Goal: Task Accomplishment & Management: Manage account settings

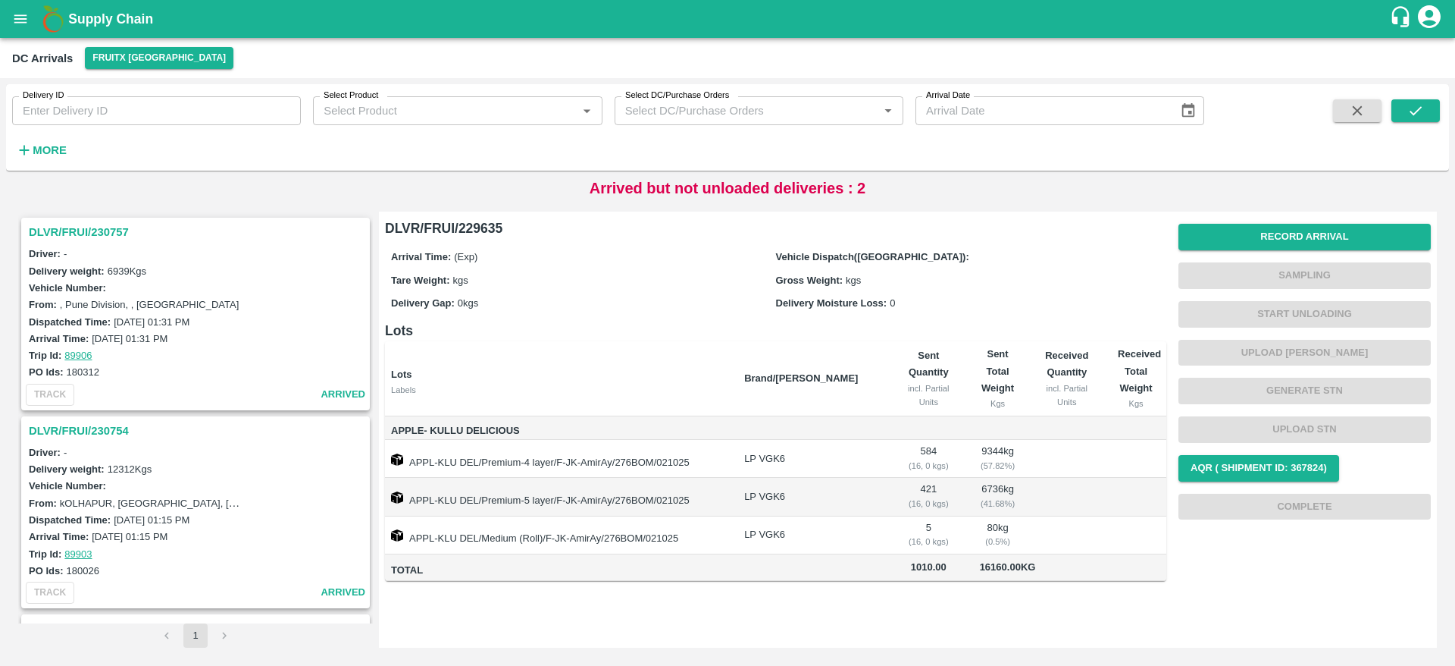
scroll to position [694, 0]
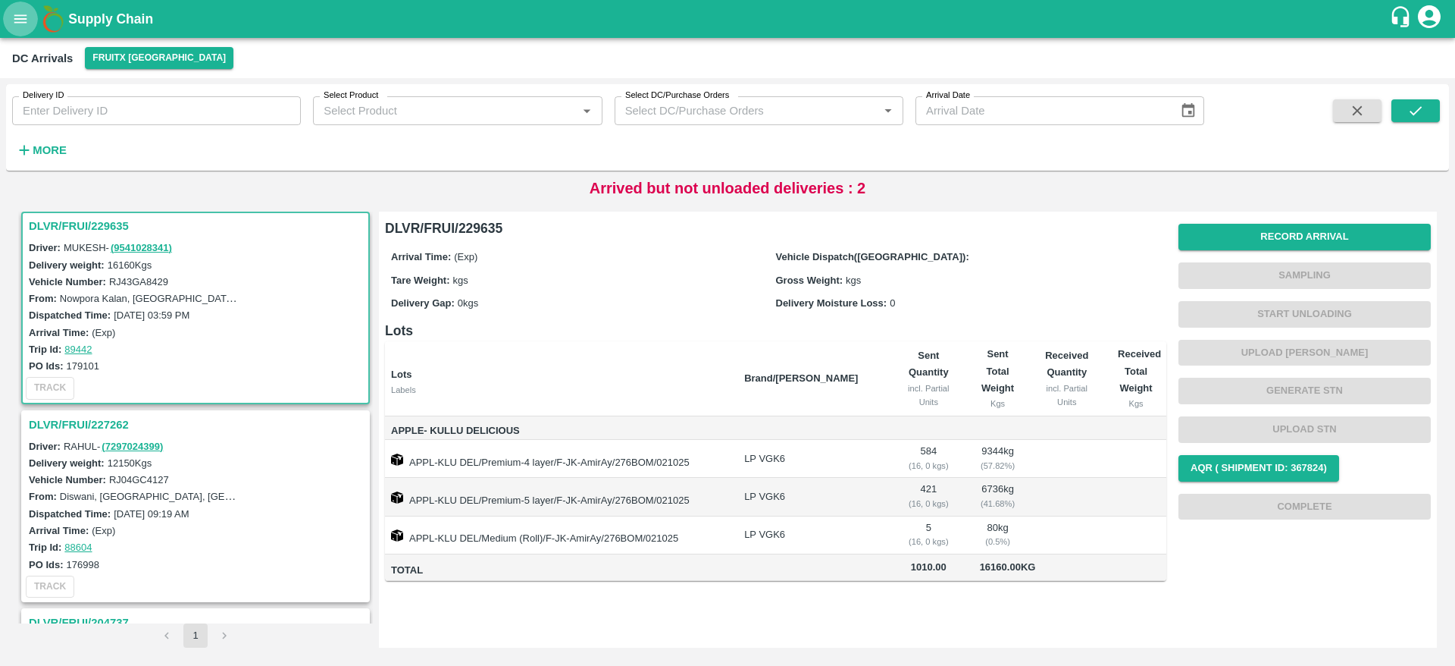
click at [33, 25] on button "open drawer" at bounding box center [20, 19] width 35 height 35
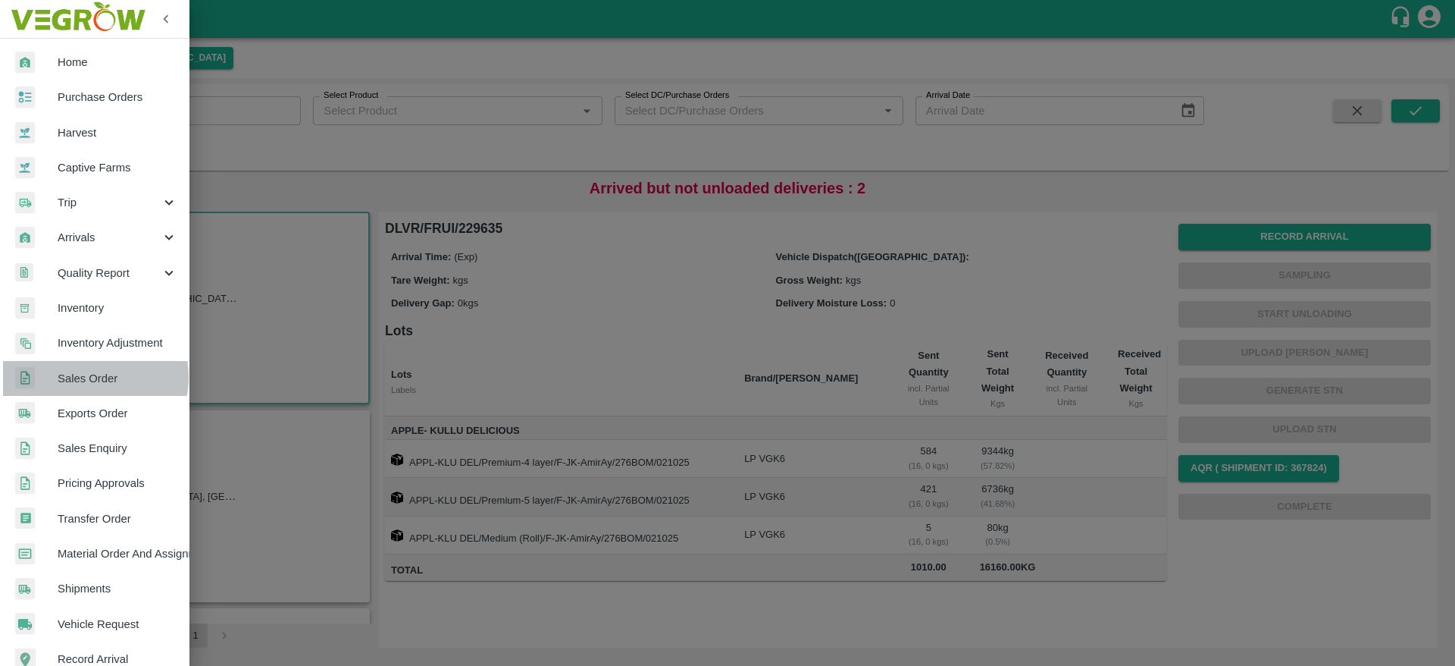
click at [90, 378] on span "Sales Order" at bounding box center [118, 378] width 120 height 17
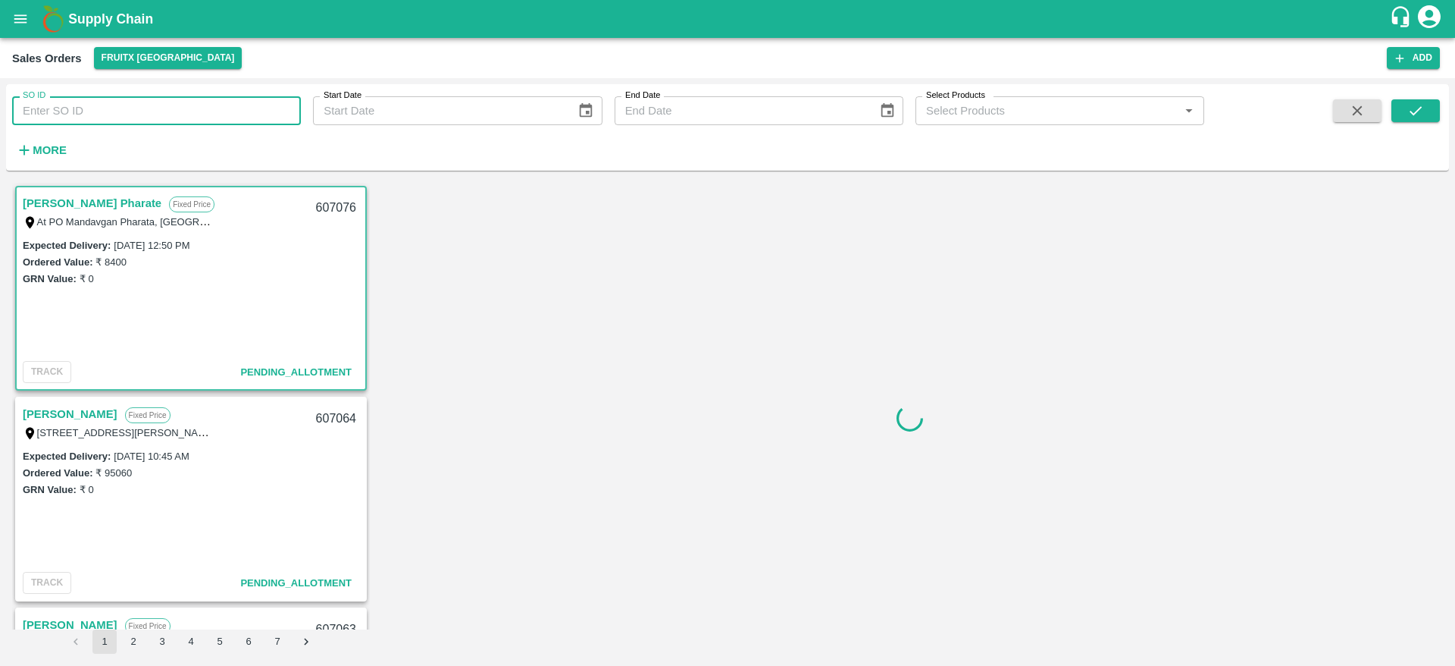
click at [136, 108] on input "SO ID" at bounding box center [156, 110] width 289 height 29
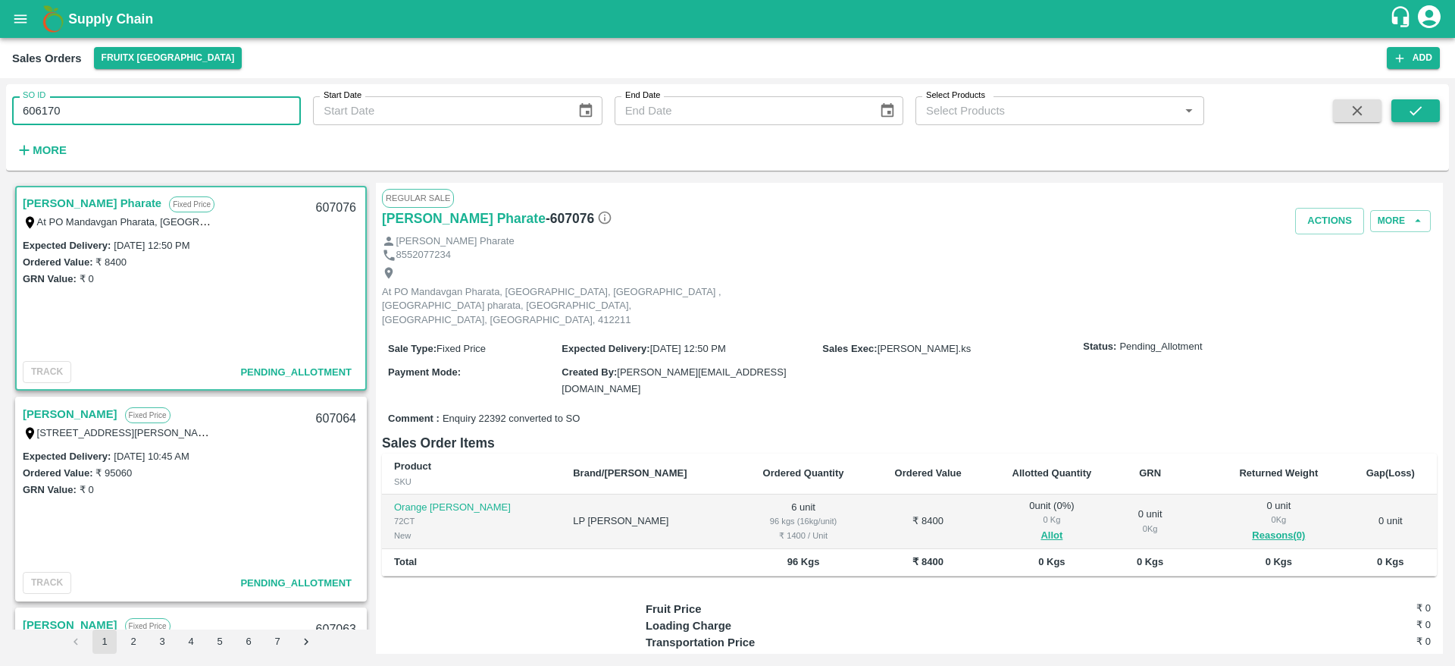
type input "606170"
click at [1414, 107] on icon "submit" at bounding box center [1416, 110] width 17 height 17
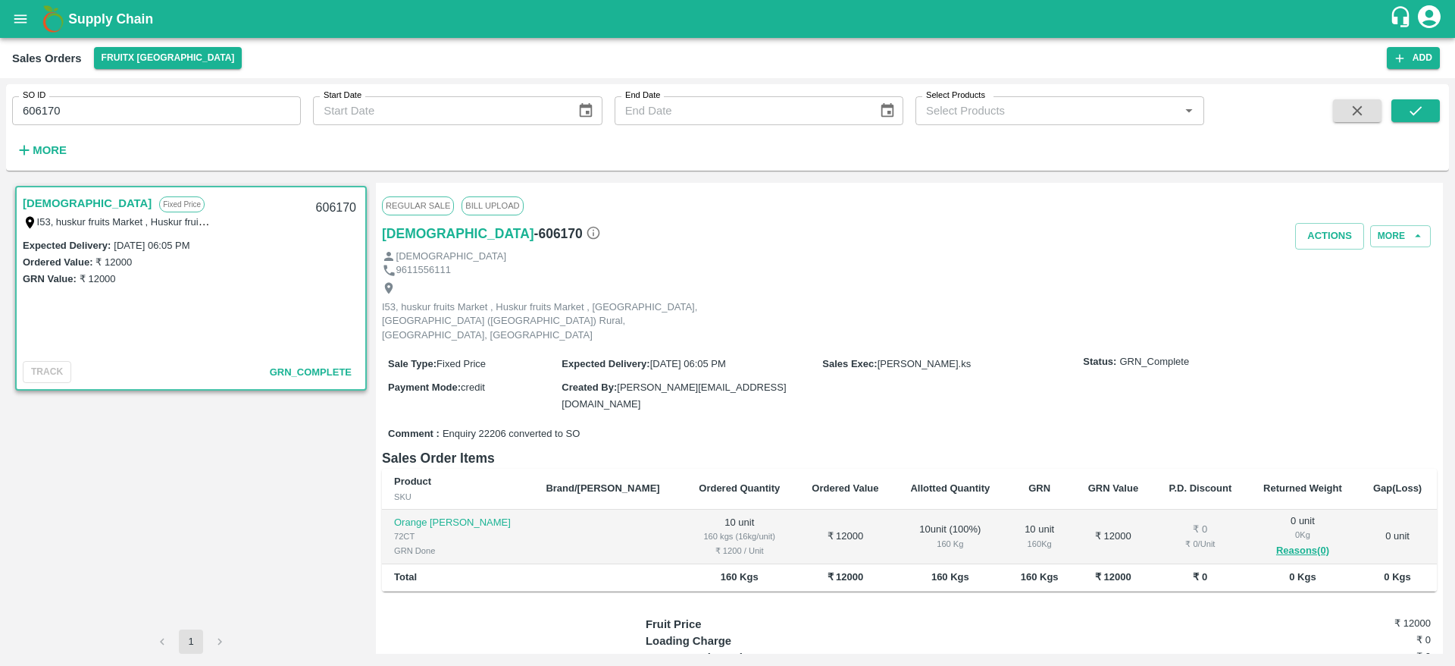
click at [99, 11] on b "Supply Chain" at bounding box center [110, 18] width 85 height 15
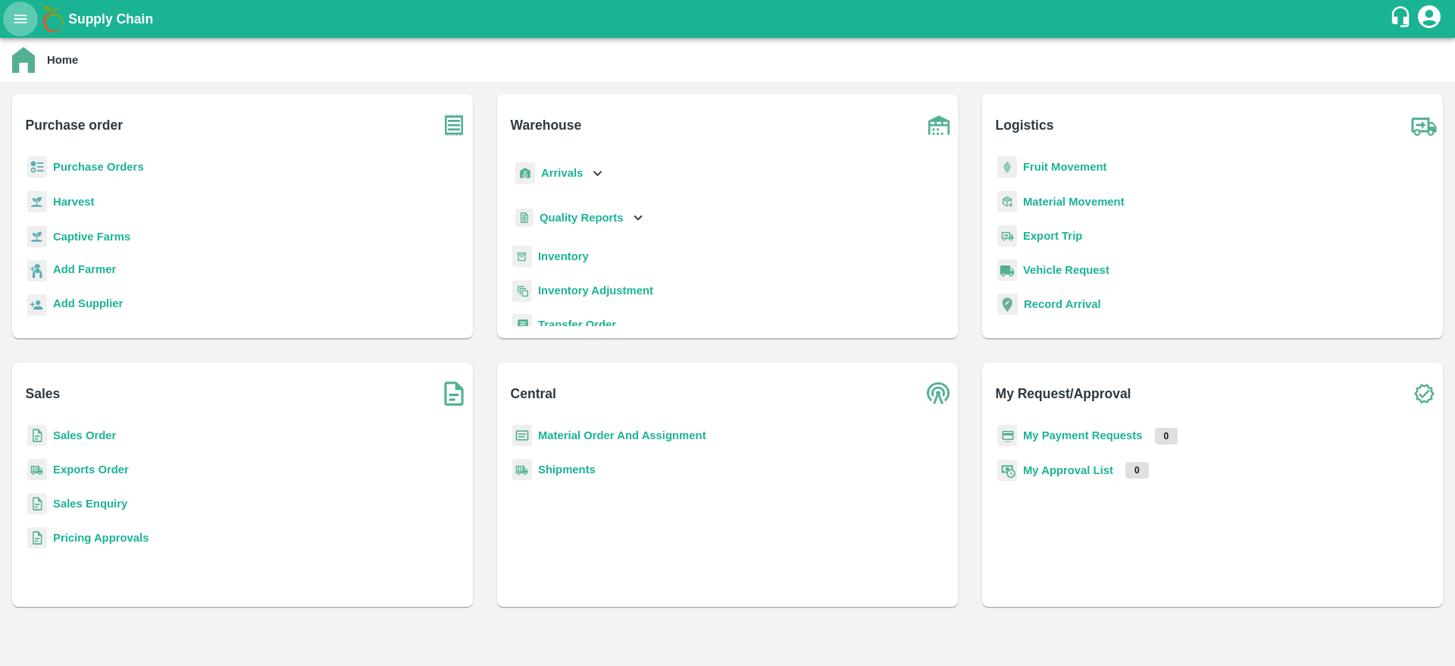
click at [15, 22] on icon "open drawer" at bounding box center [20, 18] width 13 height 8
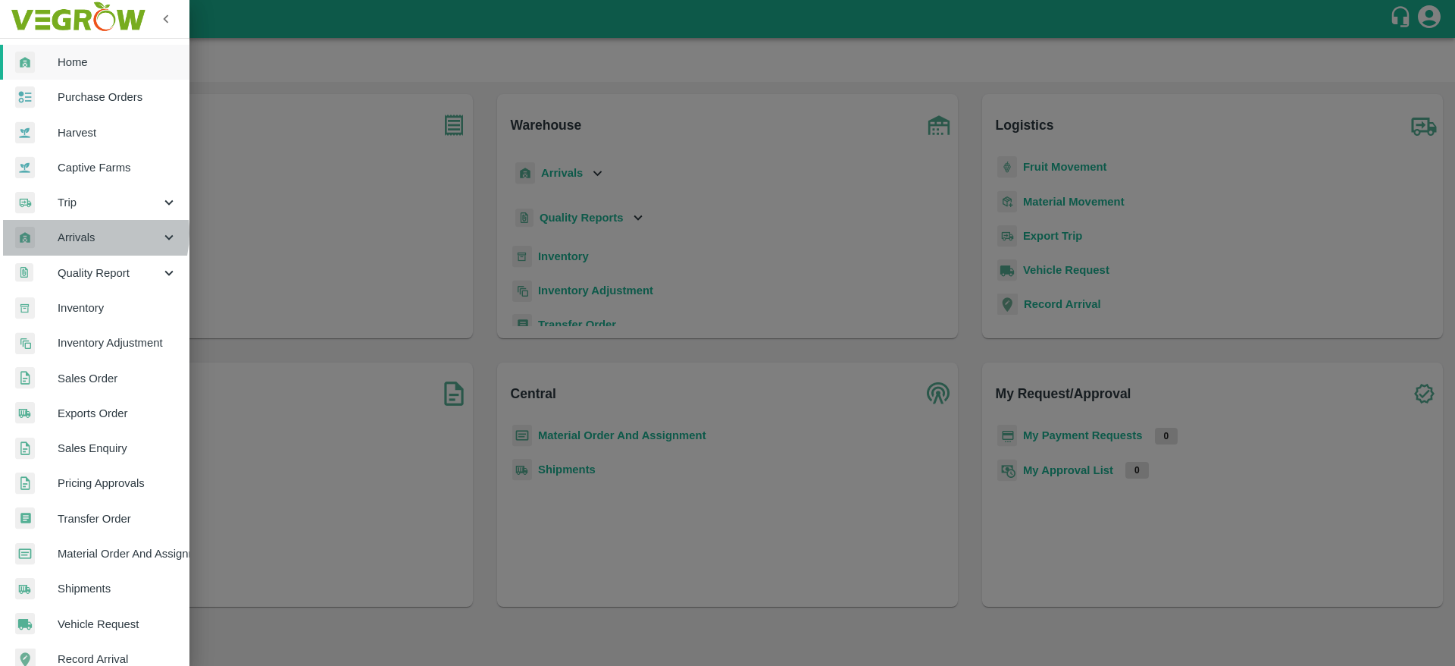
click at [82, 233] on span "Arrivals" at bounding box center [109, 237] width 103 height 17
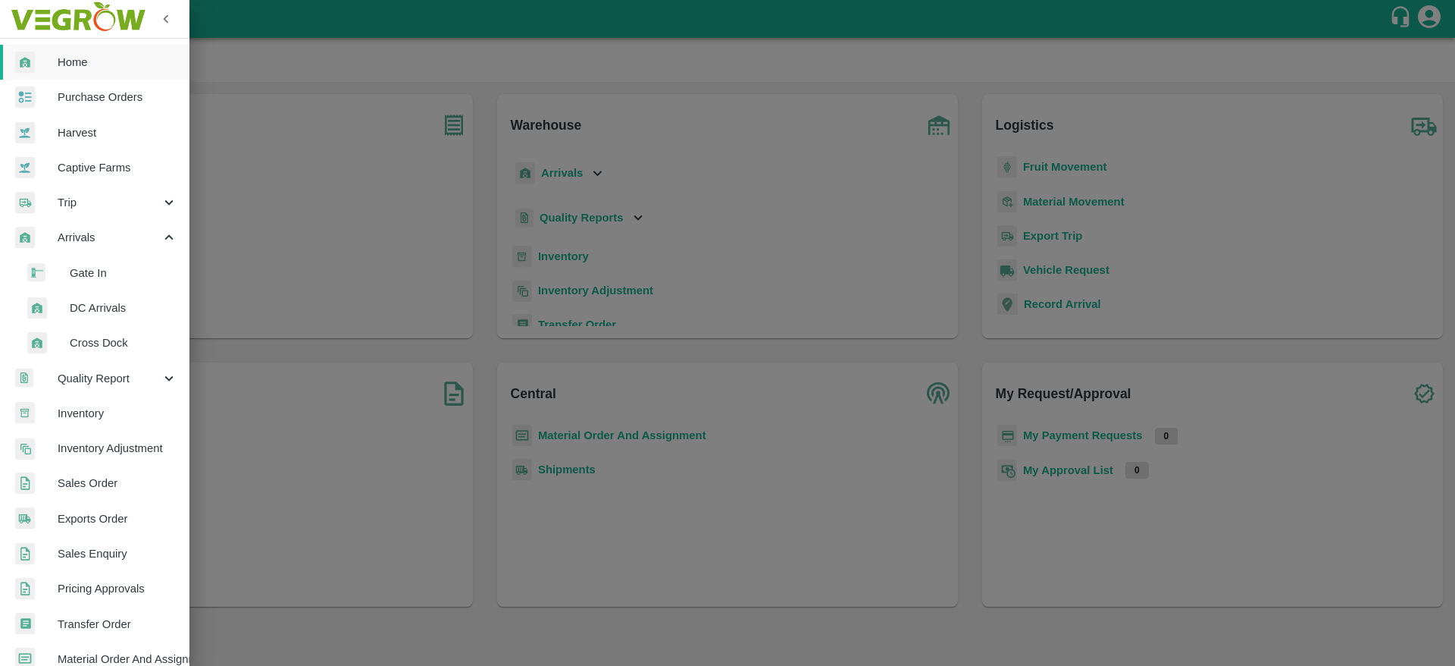
click at [98, 317] on li "DC Arrivals" at bounding box center [100, 307] width 177 height 35
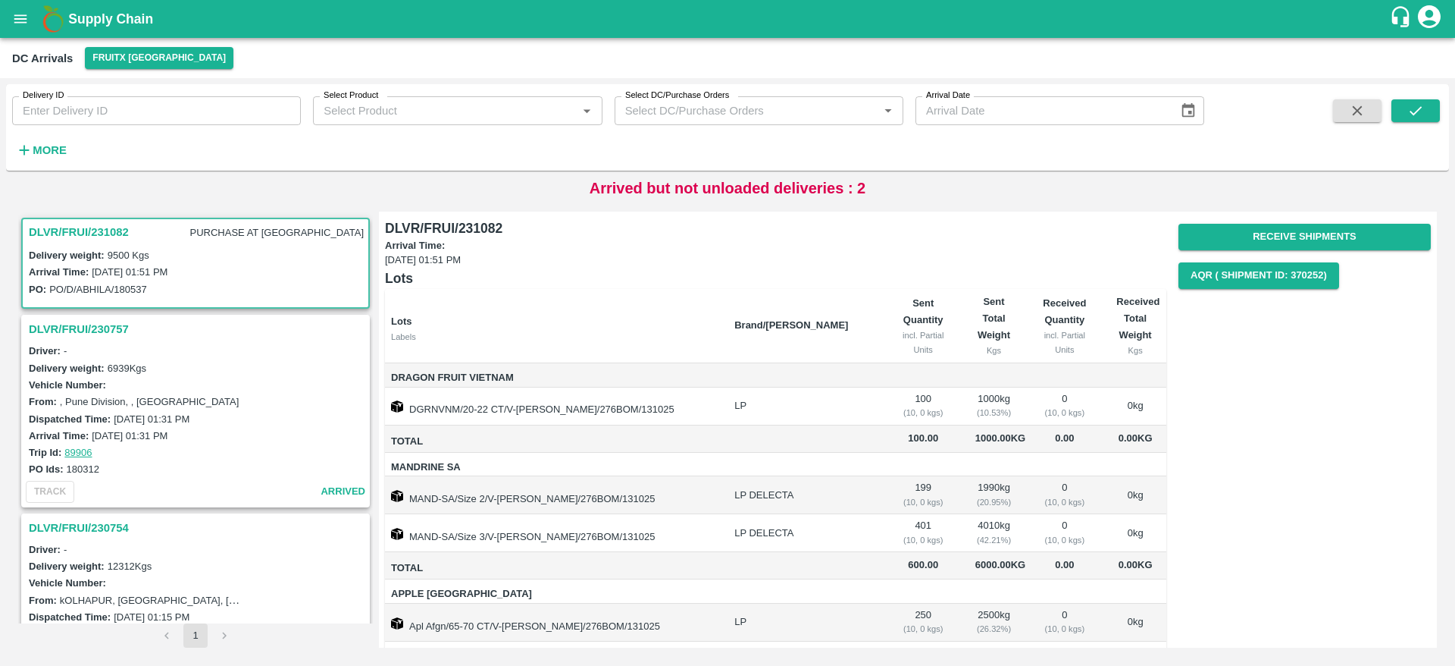
click at [78, 241] on h3 "DLVR/FRUI/231082" at bounding box center [79, 232] width 100 height 20
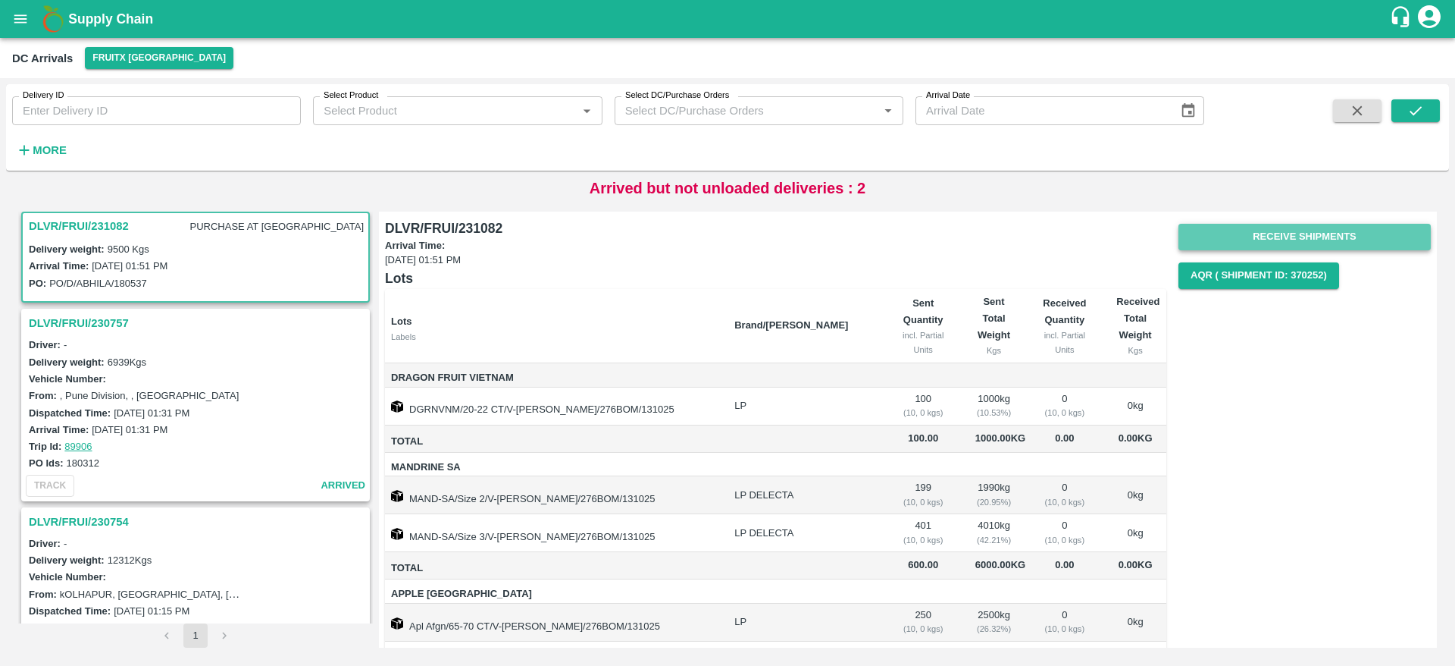
click at [1295, 228] on button "Receive Shipments" at bounding box center [1305, 237] width 252 height 27
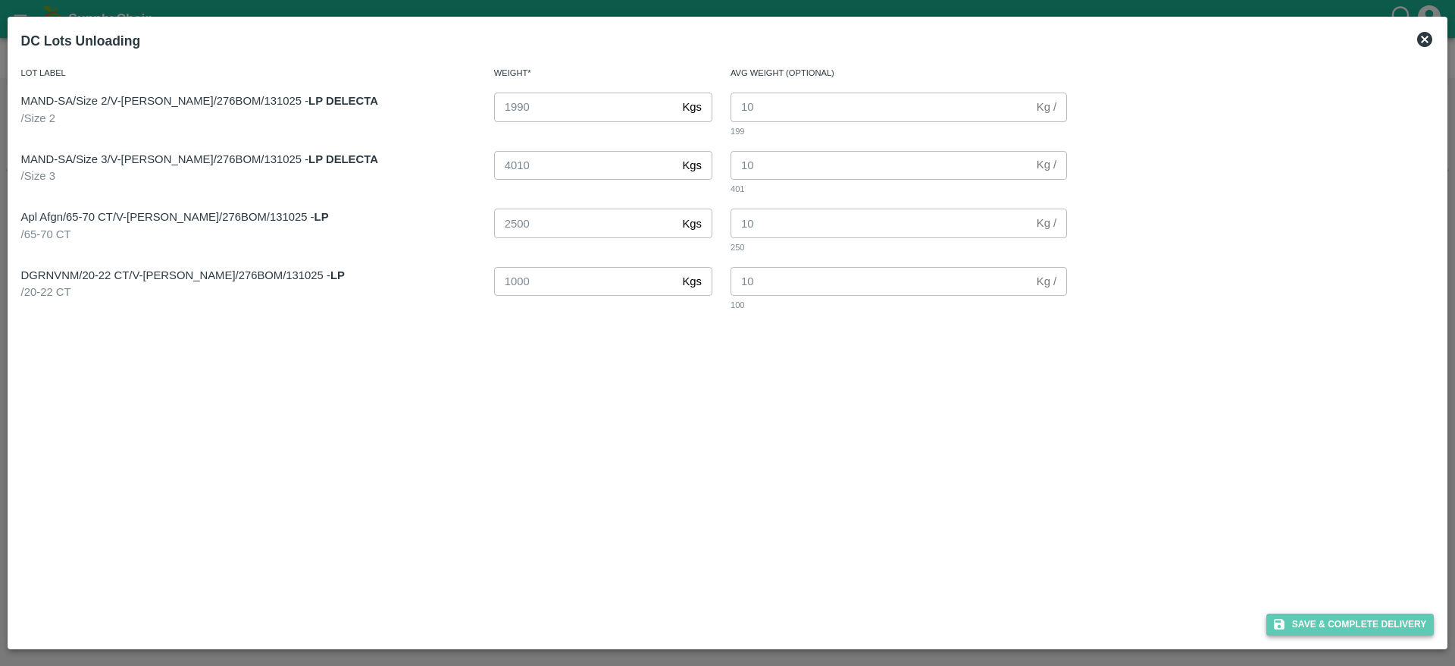
click at [1324, 616] on button "Save & Complete Delivery" at bounding box center [1351, 624] width 168 height 22
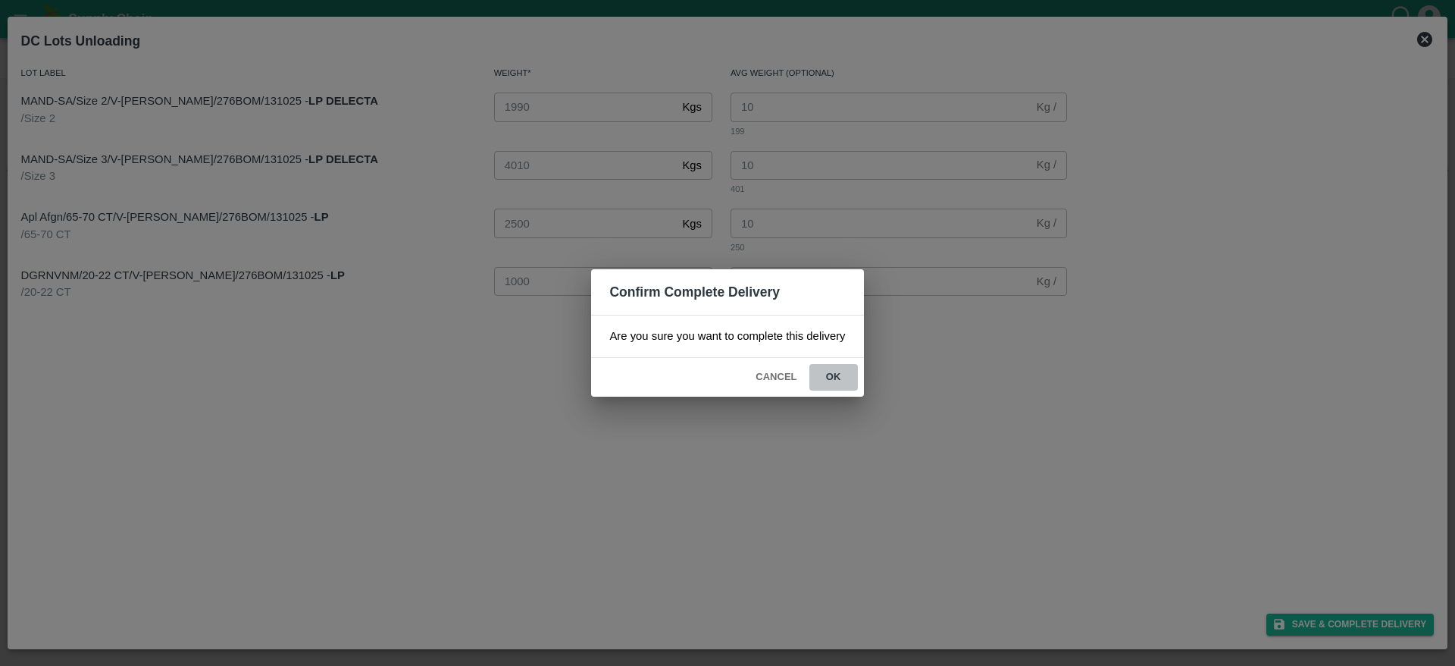
click at [822, 387] on button "ok" at bounding box center [834, 377] width 49 height 27
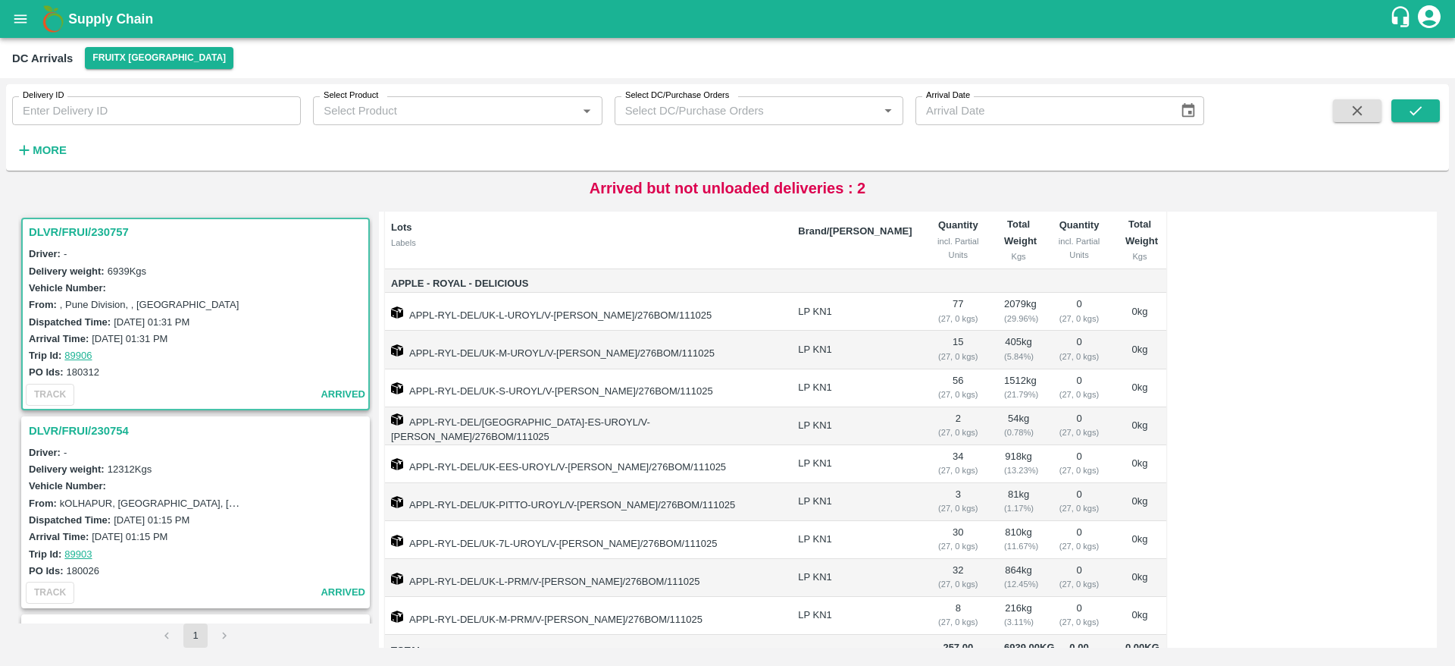
scroll to position [184, 0]
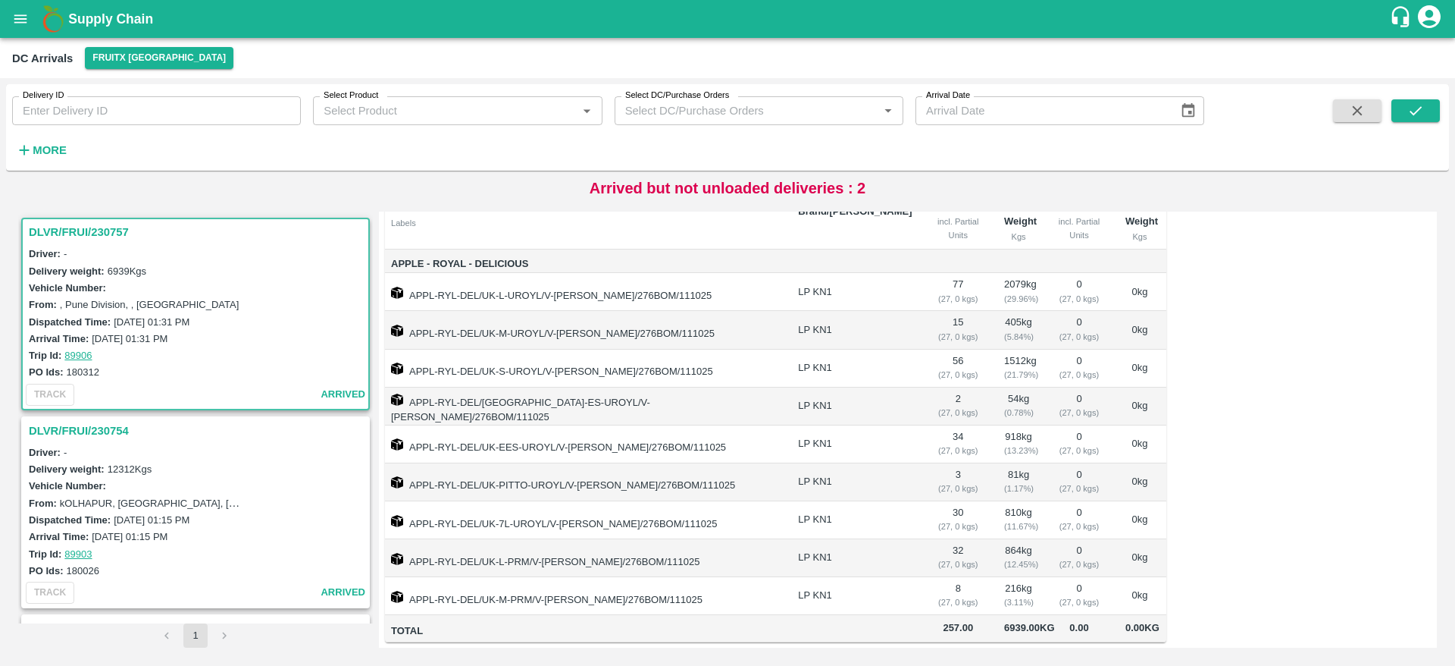
click at [119, 425] on h3 "DLVR/FRUI/230754" at bounding box center [198, 431] width 338 height 20
